Goal: Task Accomplishment & Management: Manage account settings

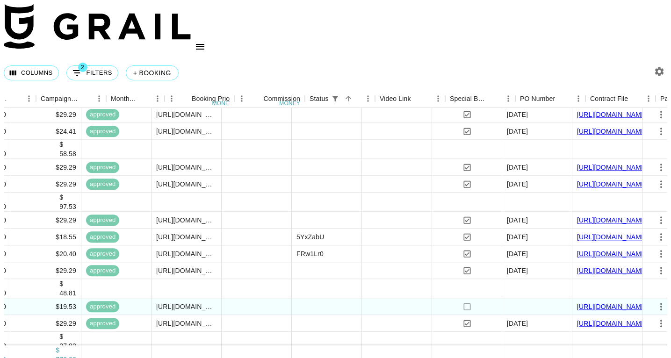
scroll to position [328, 601]
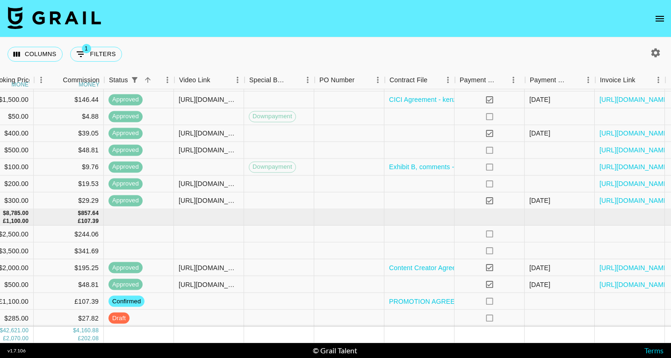
scroll to position [633, 601]
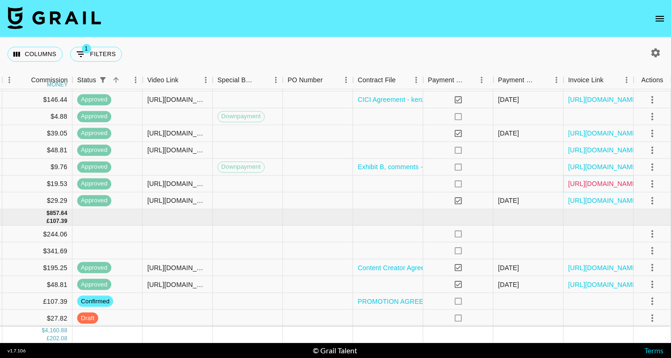
click at [608, 187] on link "[URL][DOMAIN_NAME]" at bounding box center [603, 183] width 71 height 9
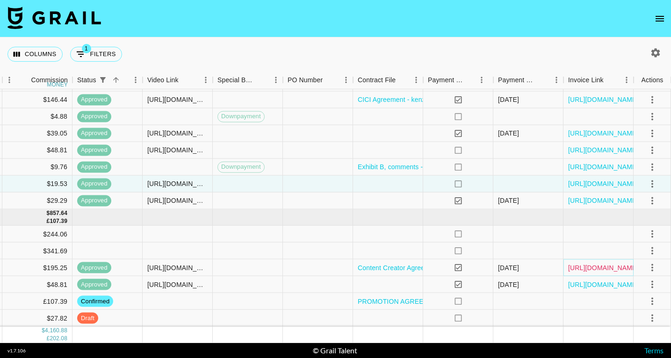
click at [611, 267] on link "https://in.xero.com/dtwN9ifHN5ze06Azj2ny6L2QiVbzJD2DxingUC8b" at bounding box center [603, 267] width 71 height 9
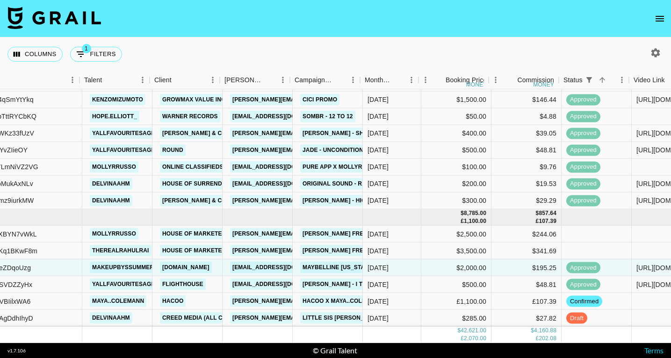
scroll to position [633, 108]
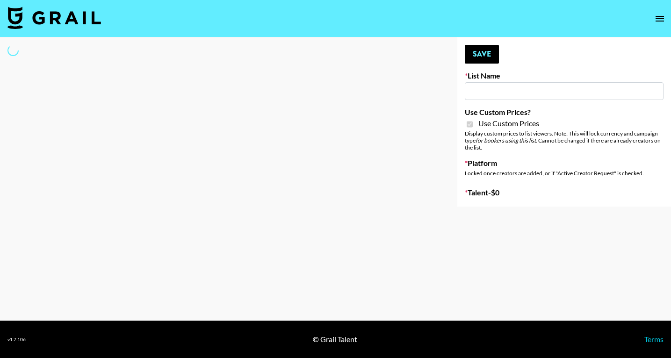
type input "Halovida (10th Oct)"
checkbox input "true"
select select "Brand"
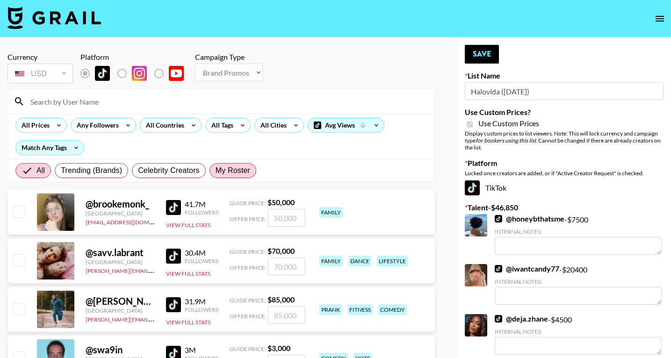
click at [225, 176] on span "My Roster" at bounding box center [232, 170] width 35 height 11
click at [215, 171] on input "My Roster" at bounding box center [215, 171] width 0 height 0
radio input "true"
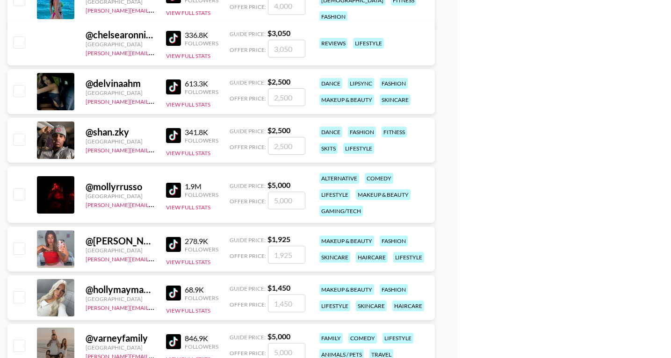
scroll to position [818, 0]
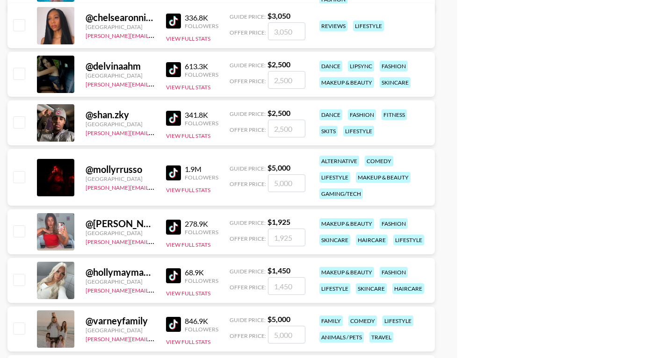
click at [19, 174] on input "checkbox" at bounding box center [18, 176] width 11 height 11
checkbox input "true"
type input "5000"
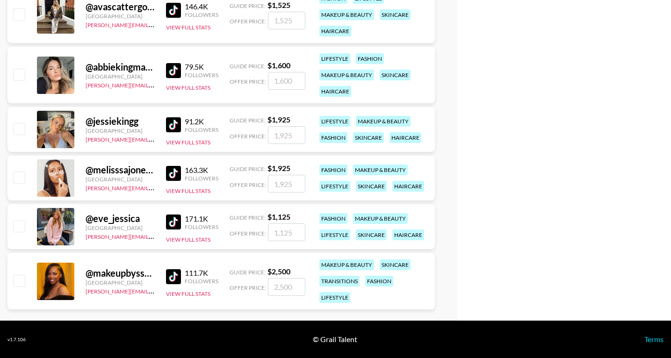
checkbox input "false"
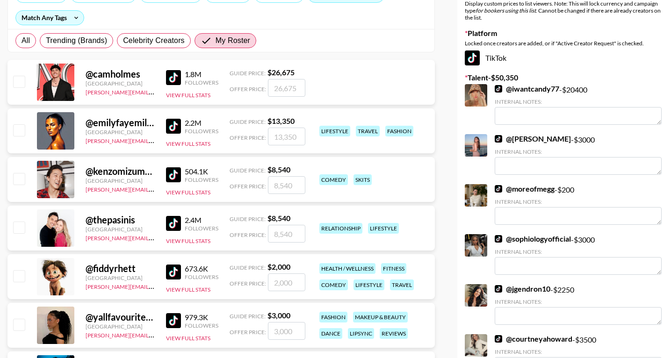
scroll to position [0, 0]
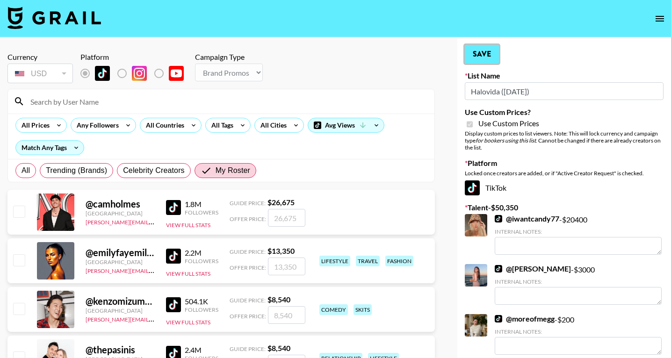
click at [486, 51] on button "Save" at bounding box center [482, 54] width 34 height 19
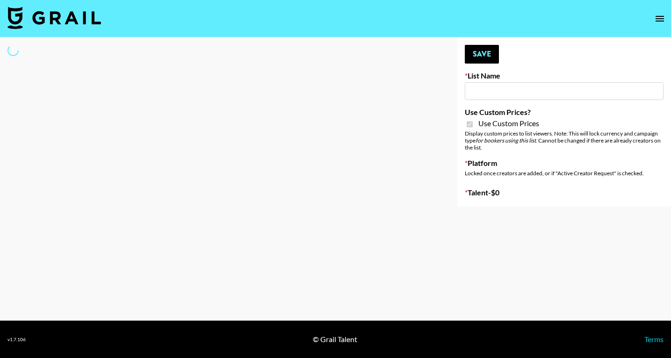
type input "Hily (10th Oct)"
checkbox input "true"
select select "Brand"
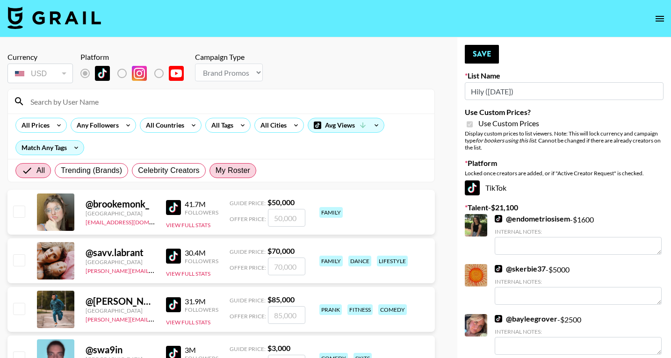
click at [236, 169] on span "My Roster" at bounding box center [232, 170] width 35 height 11
click at [215, 171] on input "My Roster" at bounding box center [215, 171] width 0 height 0
radio input "true"
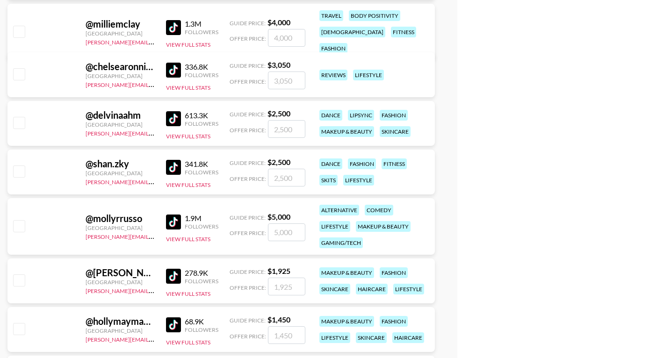
scroll to position [789, 0]
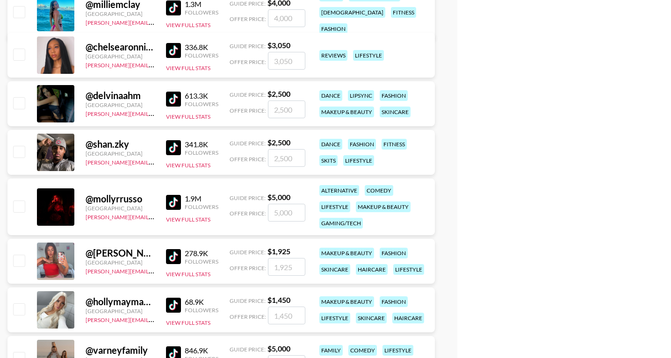
click at [17, 201] on input "checkbox" at bounding box center [18, 206] width 11 height 11
checkbox input "true"
type input "5000"
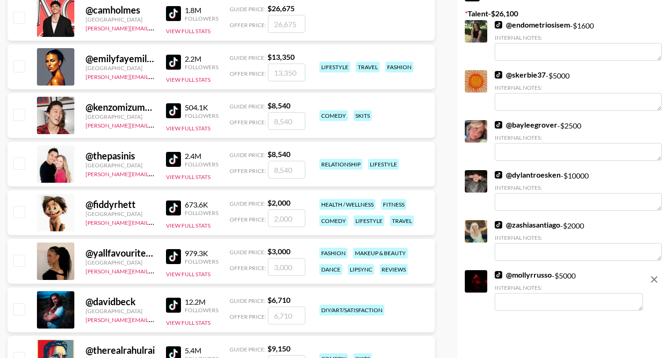
scroll to position [0, 0]
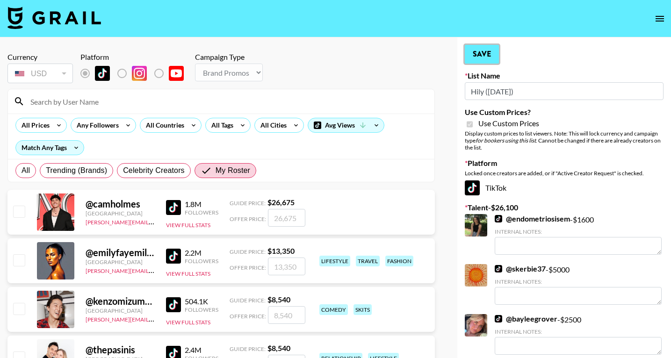
click at [479, 52] on button "Save" at bounding box center [482, 54] width 34 height 19
